Goal: Information Seeking & Learning: Learn about a topic

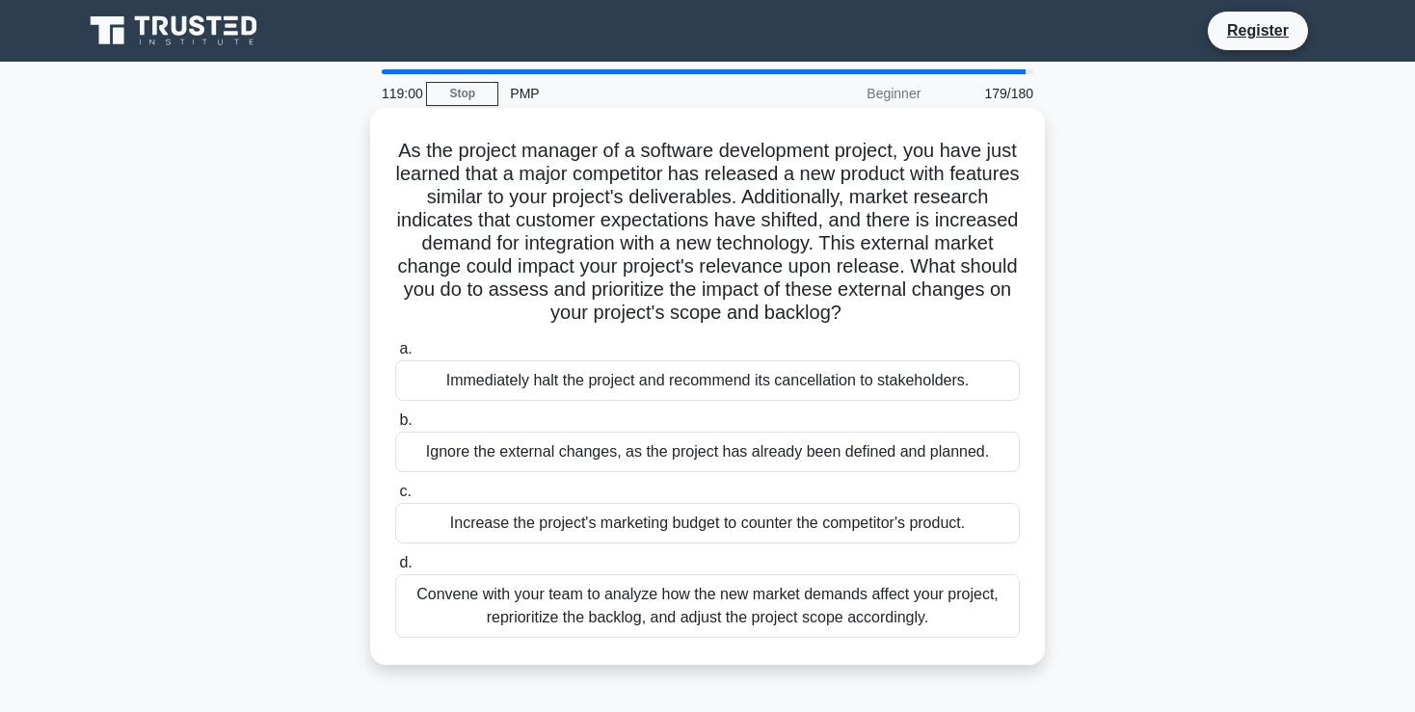
click at [613, 604] on div "Convene with your team to analyze how the new market demands affect your projec…" at bounding box center [707, 607] width 625 height 64
click at [395, 570] on input "d. Convene with your team to analyze how the new market demands affect your pro…" at bounding box center [395, 563] width 0 height 13
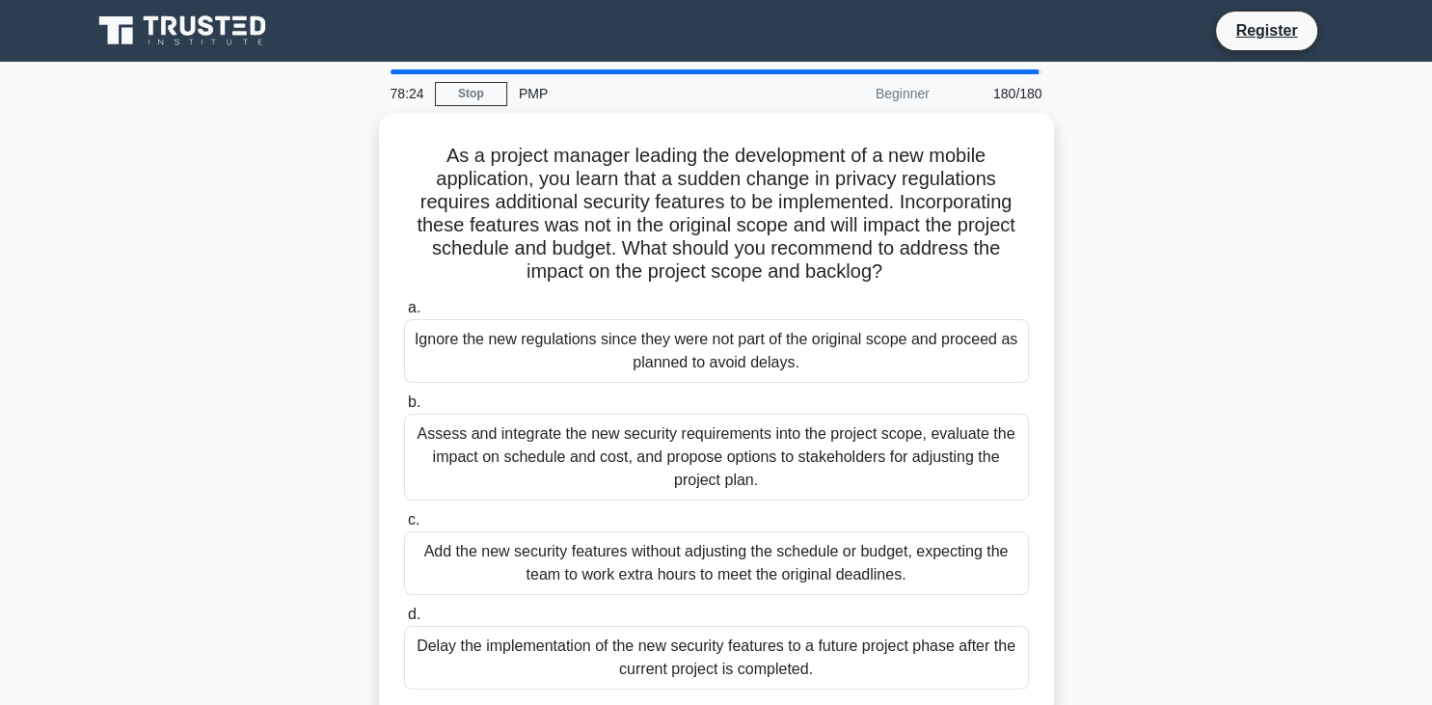
click at [1144, 207] on div "As a project manager leading the development of a new mobile application, you l…" at bounding box center [716, 426] width 1272 height 627
